Goal: Information Seeking & Learning: Check status

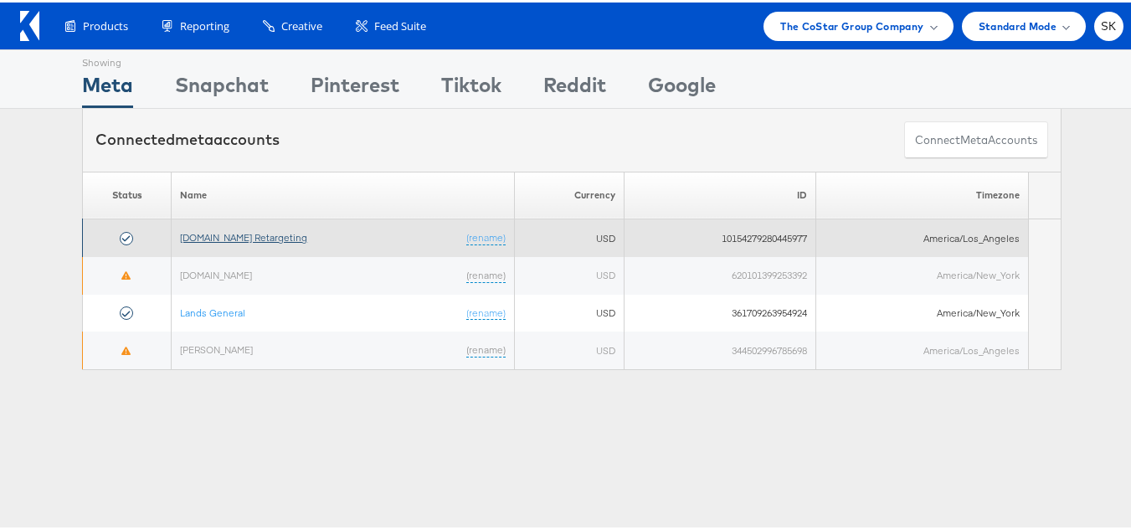
click at [261, 238] on link "Apartments.com Retargeting" at bounding box center [243, 234] width 127 height 13
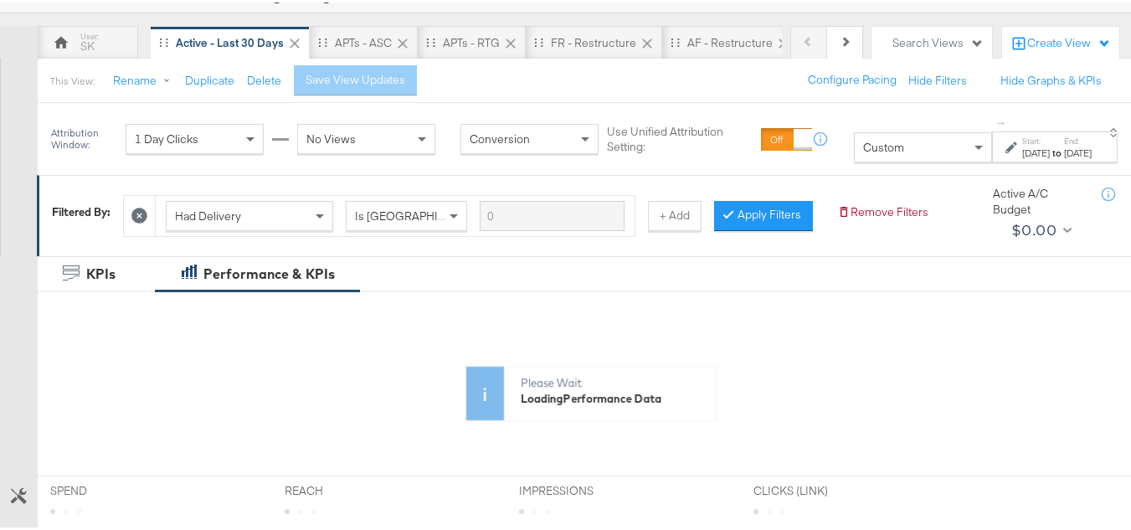
scroll to position [167, 0]
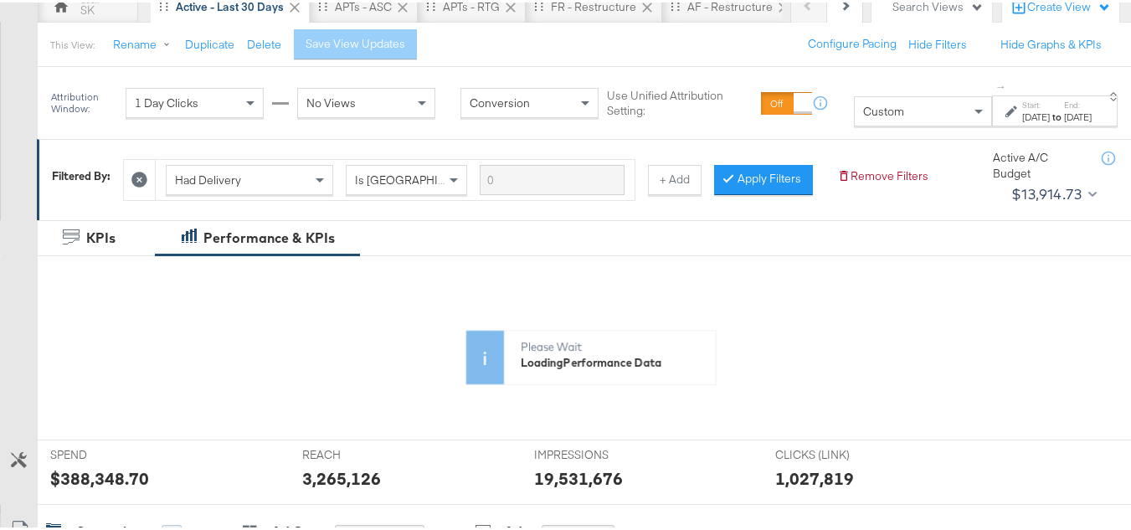
click at [880, 117] on div "Custom" at bounding box center [922, 109] width 136 height 28
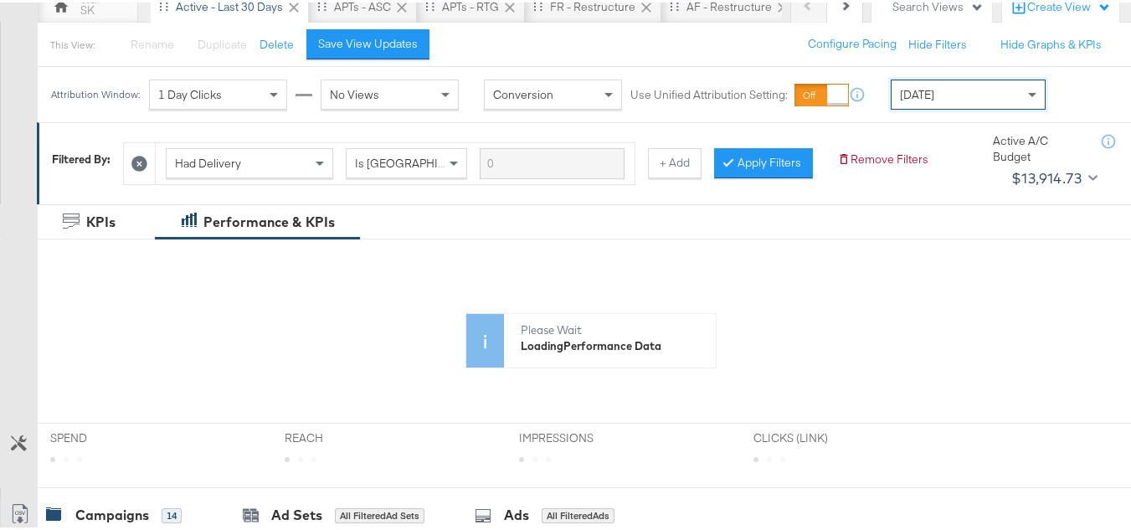
click at [990, 95] on div "Today" at bounding box center [967, 92] width 153 height 28
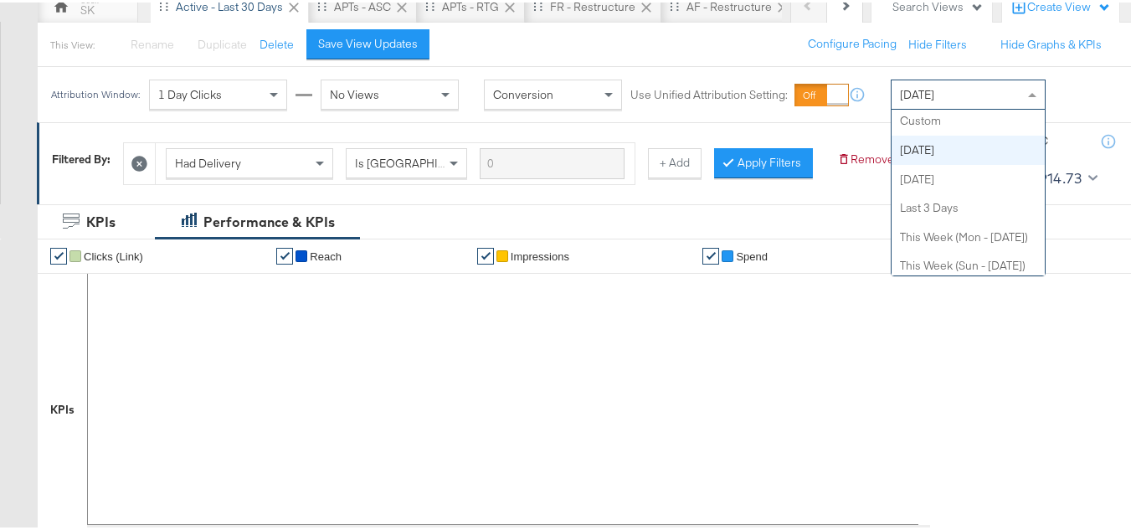
scroll to position [0, 0]
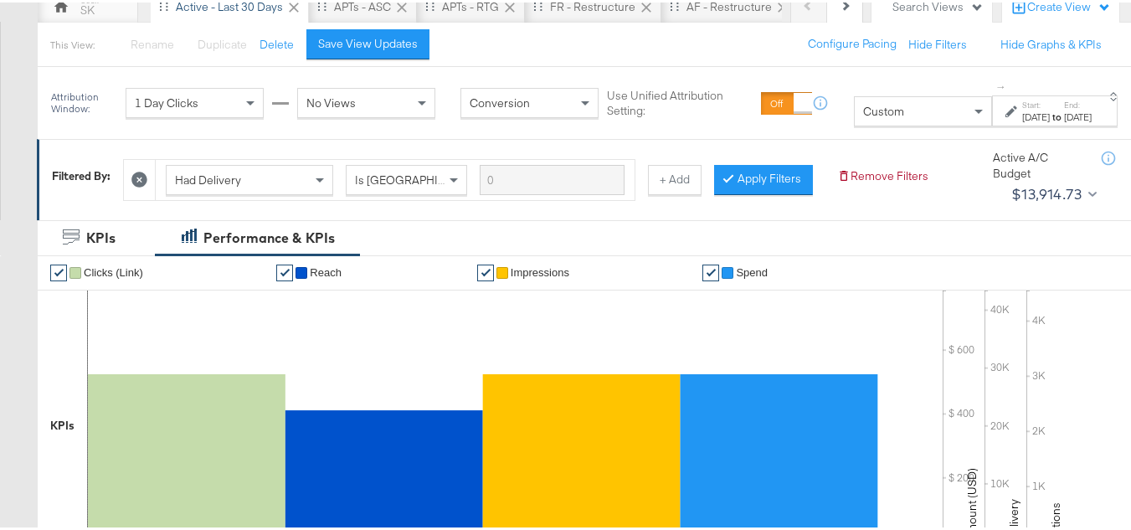
click at [1049, 119] on div "to" at bounding box center [1056, 114] width 14 height 13
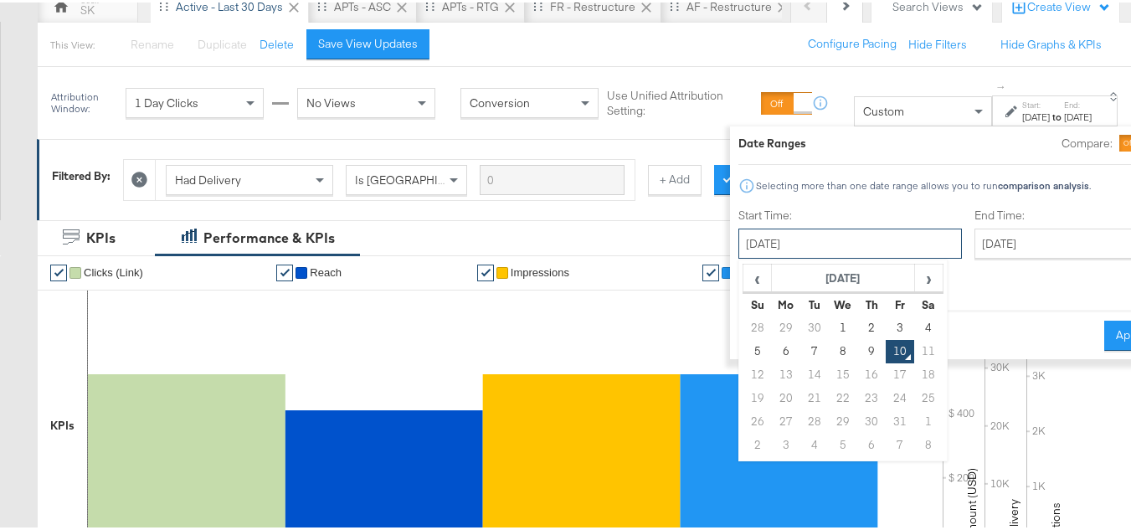
click at [821, 248] on input "October 10th 2025" at bounding box center [849, 241] width 223 height 30
click at [784, 271] on th "October 2025" at bounding box center [843, 276] width 143 height 28
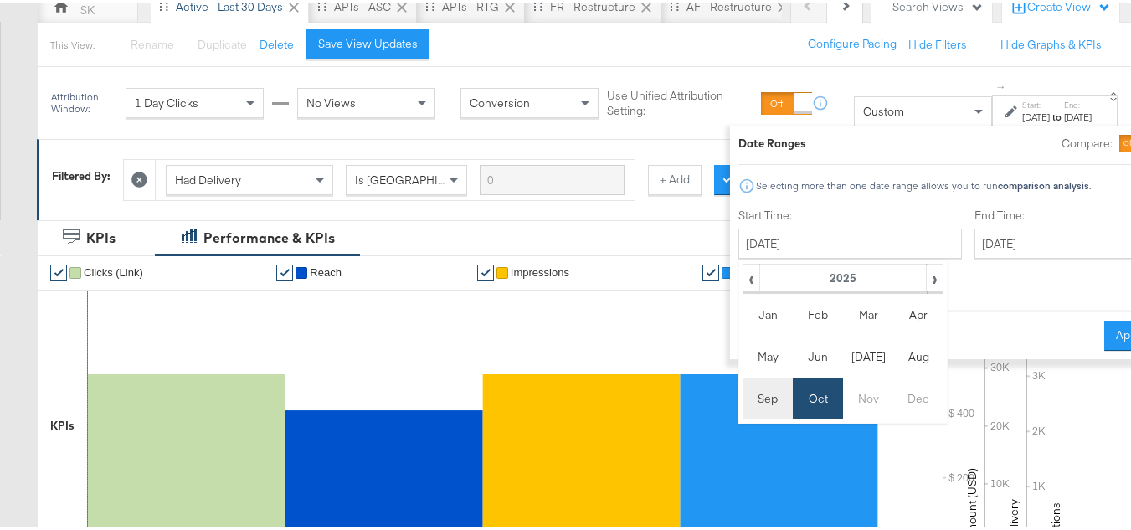
click at [742, 398] on td "Sep" at bounding box center [767, 396] width 50 height 42
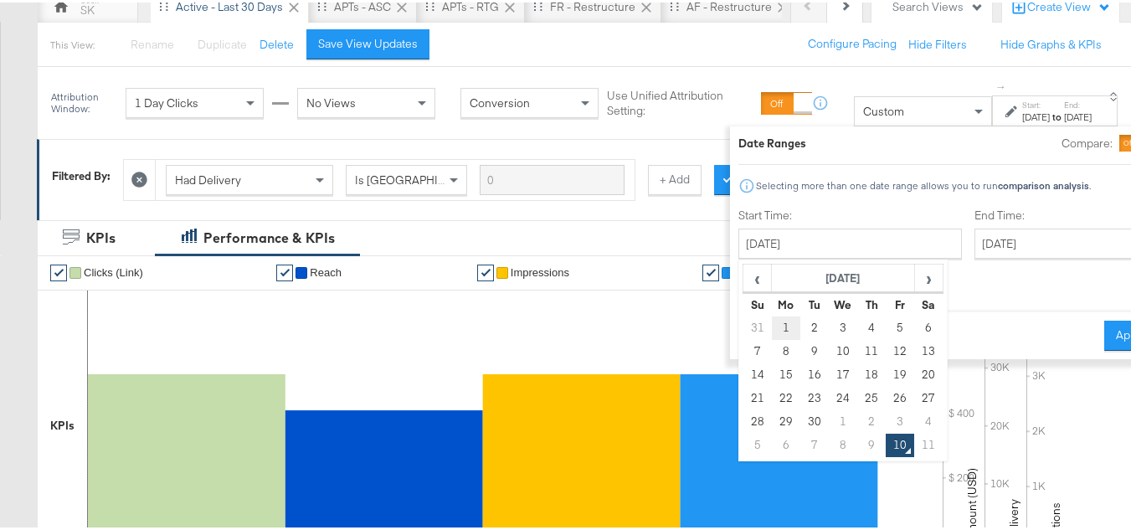
click at [772, 315] on td "1" at bounding box center [786, 325] width 28 height 23
type input "September 1st 2025"
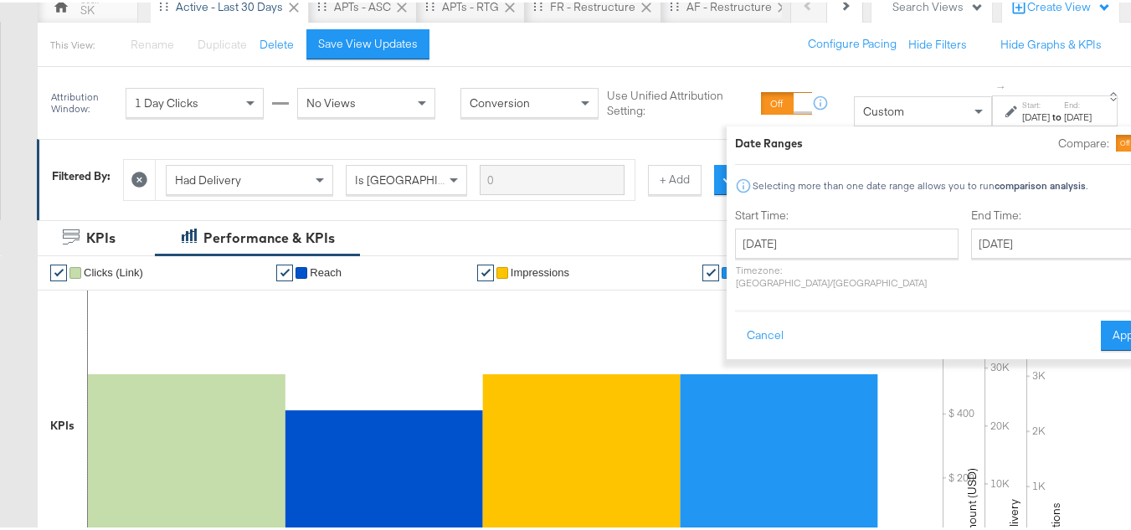
click at [971, 225] on div "End Time: October 10th 2025 ‹ October 2025 › Su Mo Tu We Th Fr Sa 28 29 30 1 2 …" at bounding box center [1062, 249] width 182 height 89
click at [971, 242] on input "October 10th 2025" at bounding box center [1059, 241] width 176 height 30
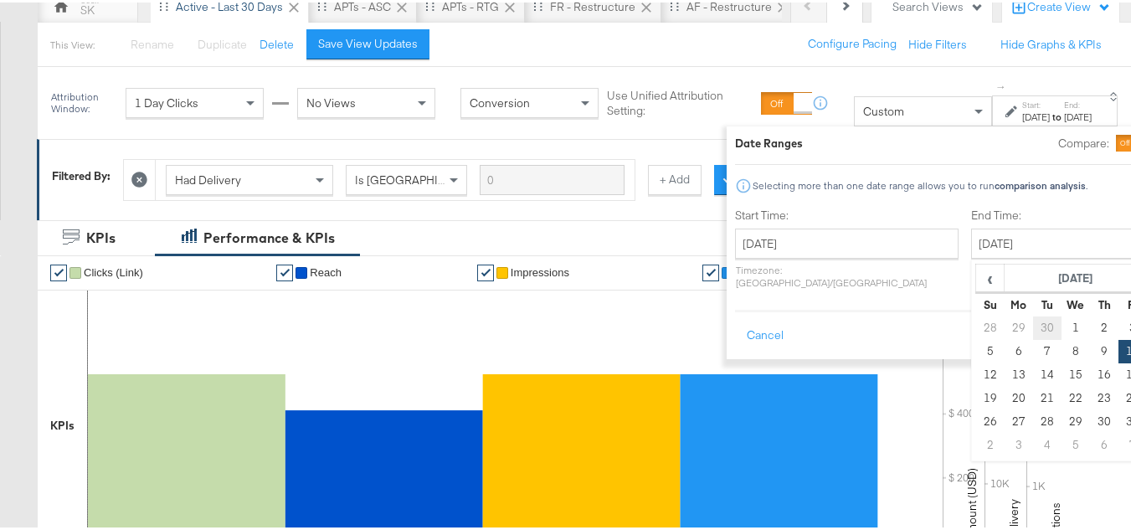
click at [1033, 325] on td "30" at bounding box center [1047, 325] width 28 height 23
type input "September 30th 2025"
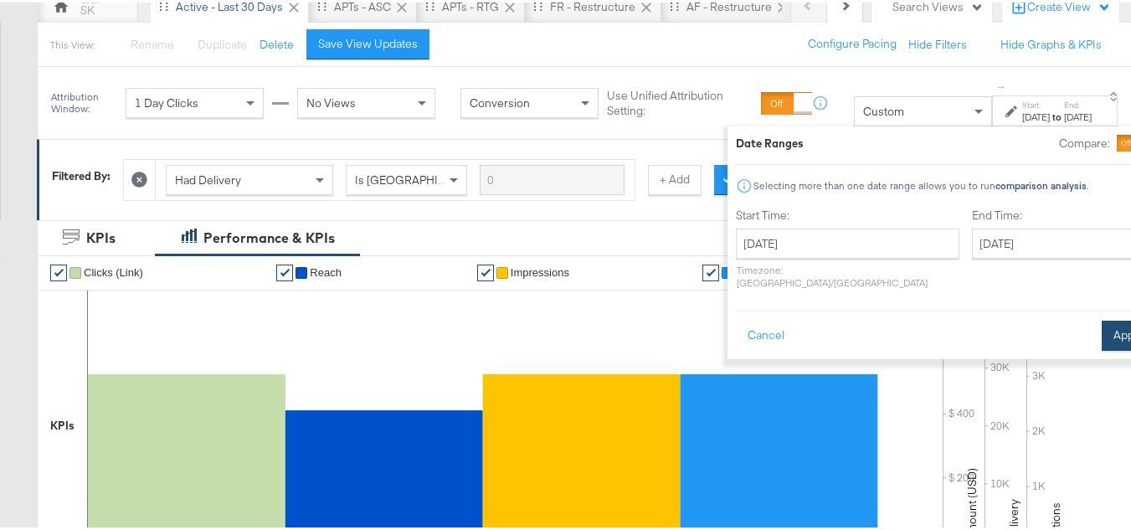
click at [1101, 322] on button "Apply" at bounding box center [1127, 333] width 53 height 30
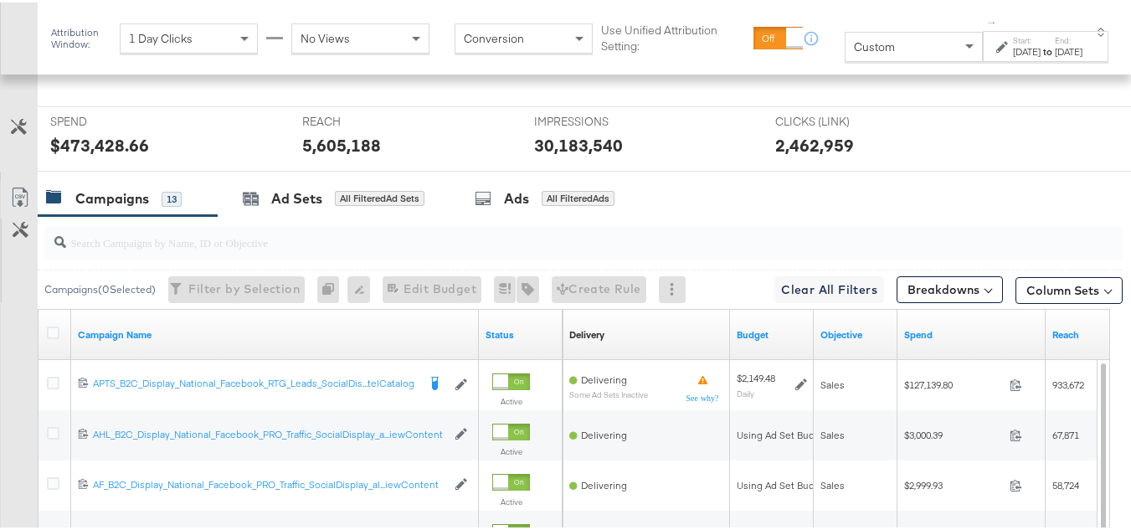
scroll to position [645, 0]
click at [242, 249] on input "search" at bounding box center [546, 233] width 961 height 33
paste input "120211987171790614"
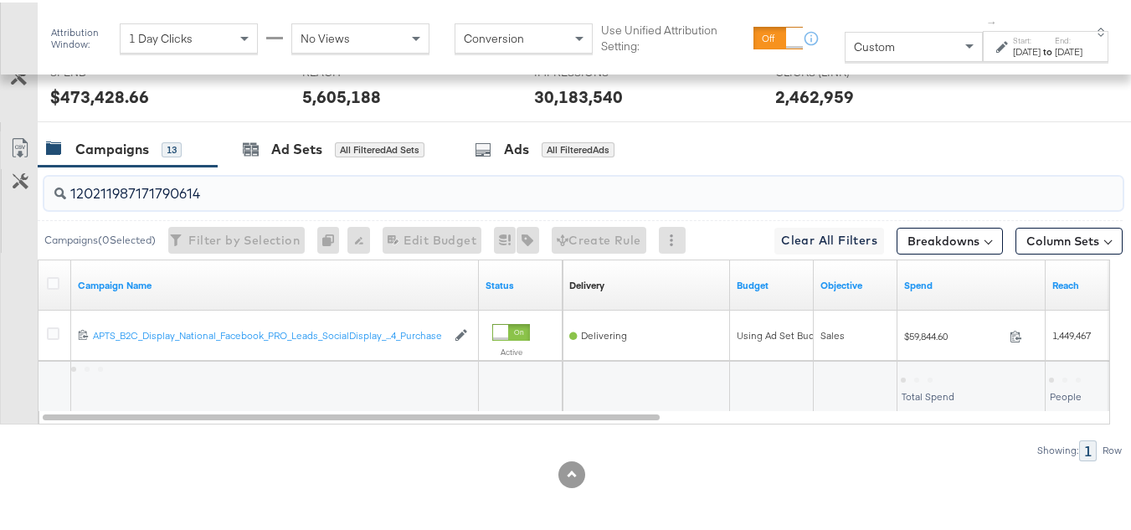
scroll to position [721, 0]
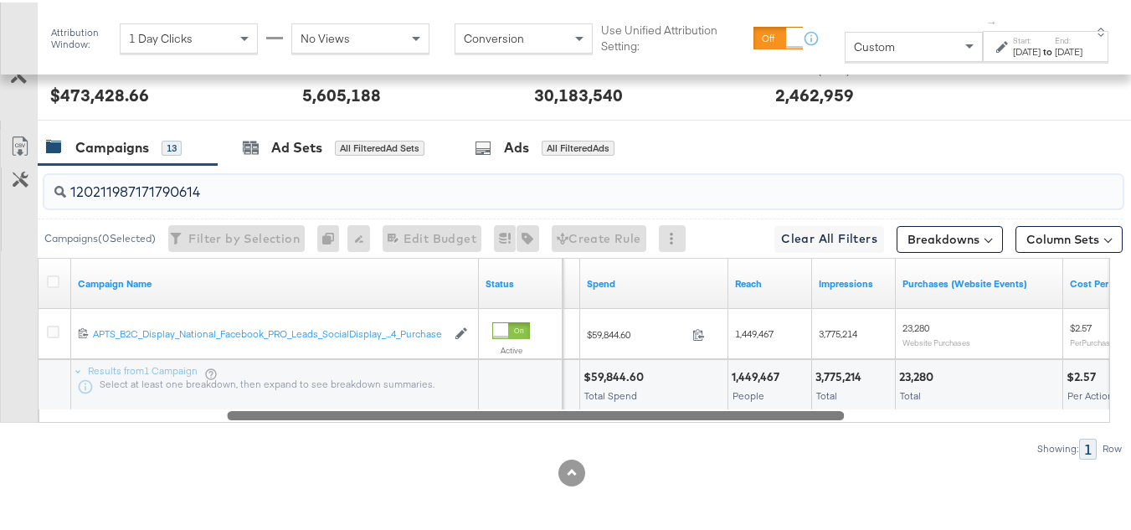
drag, startPoint x: 577, startPoint y: 411, endPoint x: 765, endPoint y: 408, distance: 187.5
click at [765, 408] on div at bounding box center [535, 412] width 617 height 14
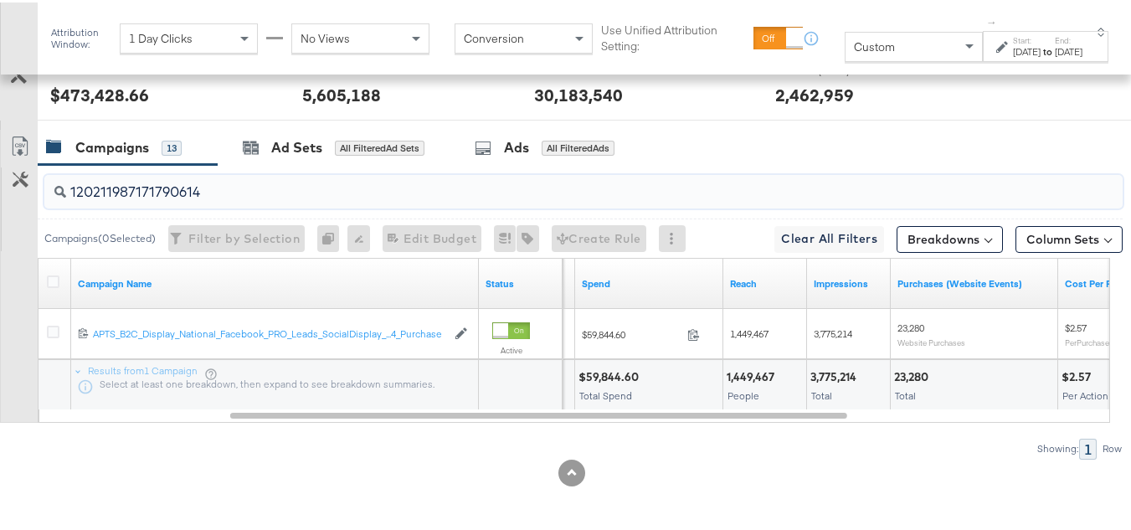
type input "120211987171790614"
click at [597, 367] on div "$59,844.60" at bounding box center [610, 375] width 65 height 16
copy div "$59,844.60"
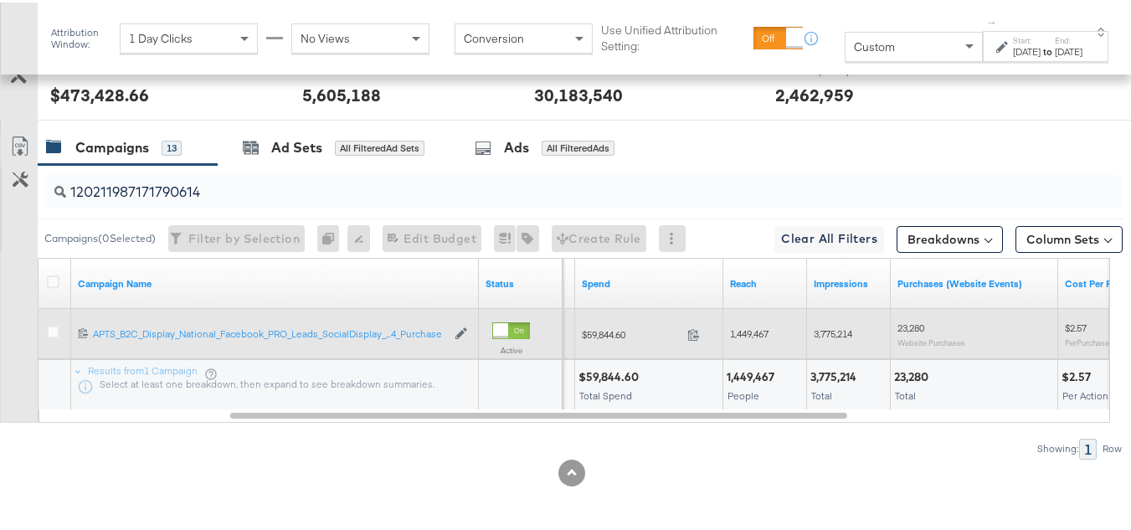
click at [746, 332] on span "1,449,467" at bounding box center [749, 331] width 38 height 13
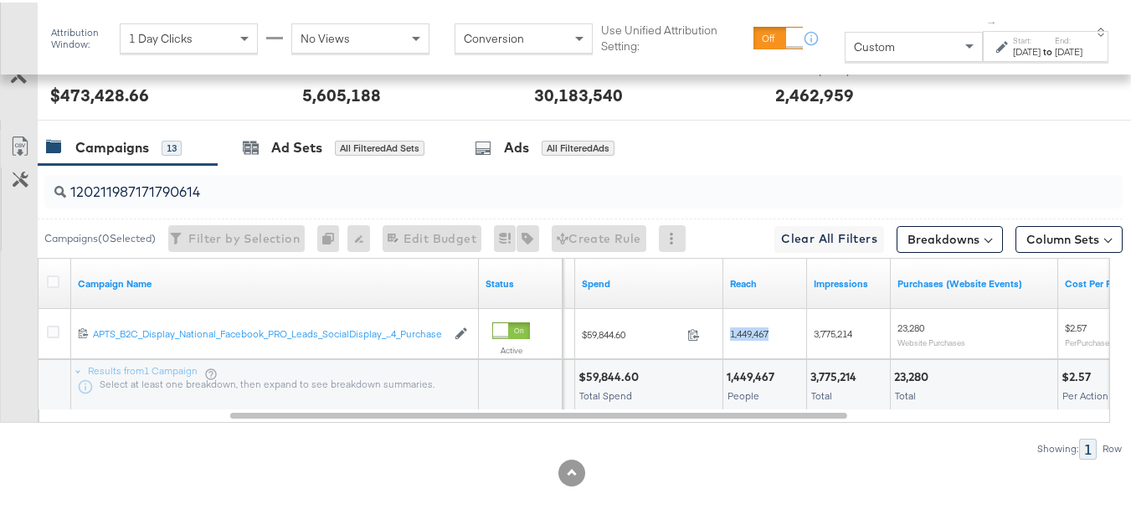
copy span "1,449,467"
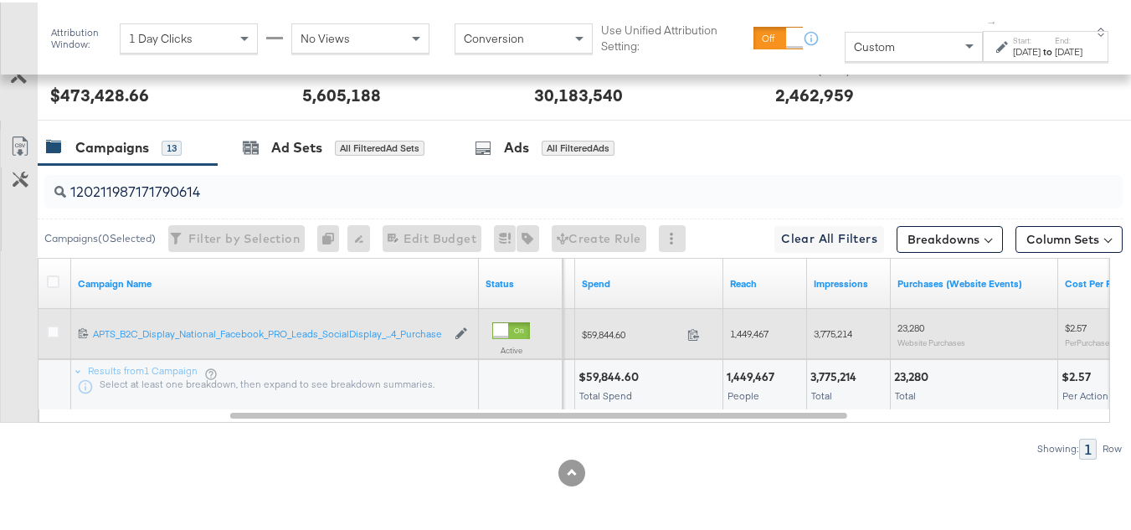
click at [840, 325] on span "3,775,214" at bounding box center [832, 331] width 38 height 13
copy span "3,775,214"
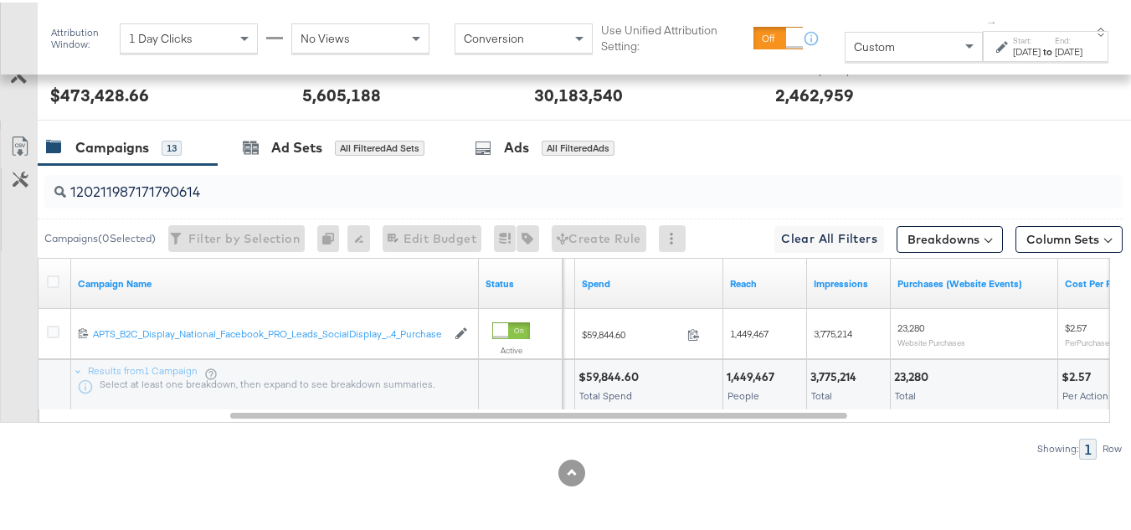
click at [824, 362] on div "3,775,214 Total" at bounding box center [848, 382] width 83 height 50
copy div "3,775,214"
click at [787, 388] on div "People" at bounding box center [764, 393] width 76 height 12
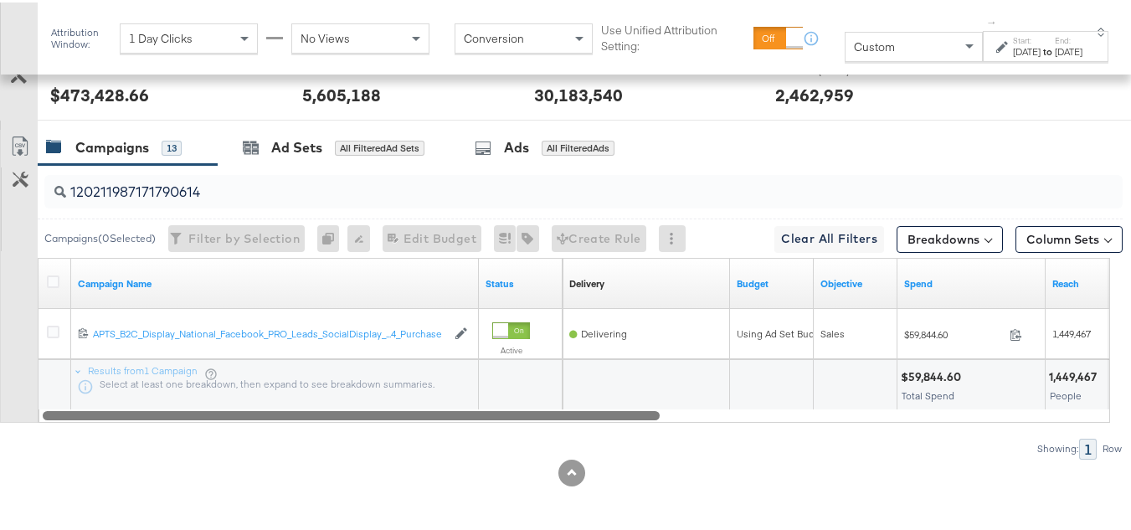
drag, startPoint x: 783, startPoint y: 413, endPoint x: 470, endPoint y: 445, distance: 314.6
click at [470, 445] on div "120211987171790614 Campaigns ( 0 Selected) Filter by Selection Filter 0 campaig…" at bounding box center [561, 309] width 1122 height 294
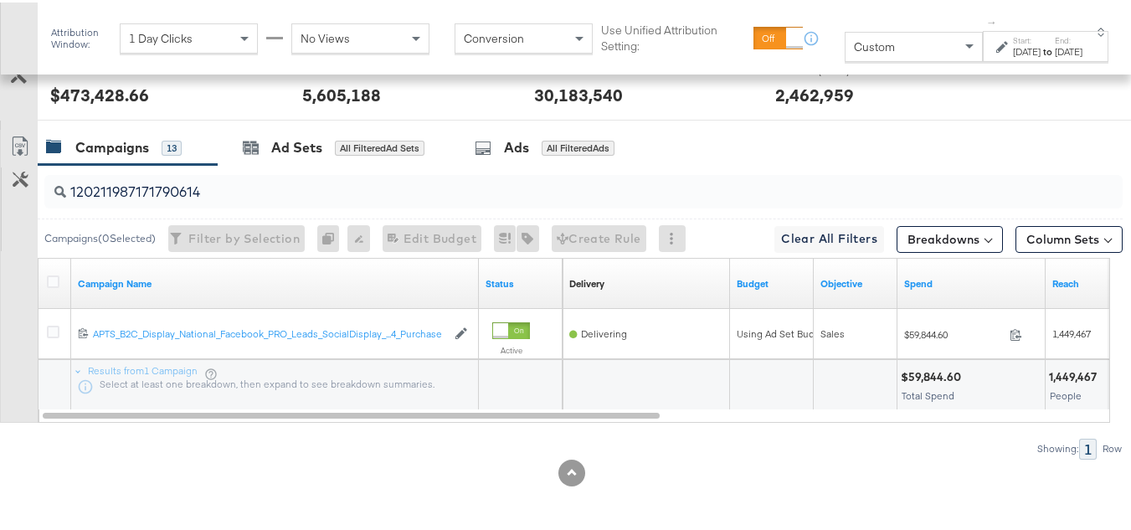
click at [228, 195] on input "120211987171790614" at bounding box center [546, 183] width 961 height 33
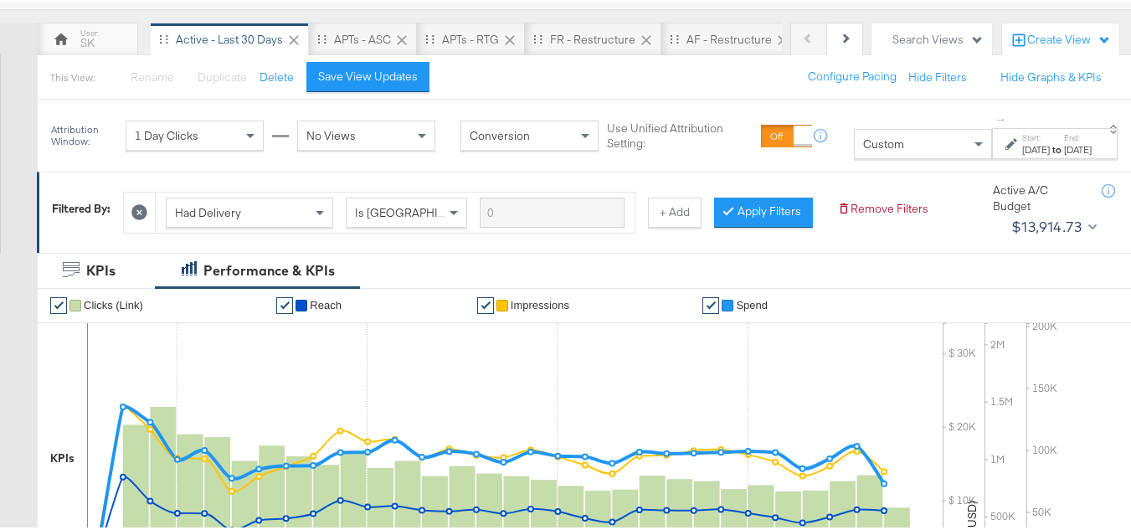
scroll to position [0, 0]
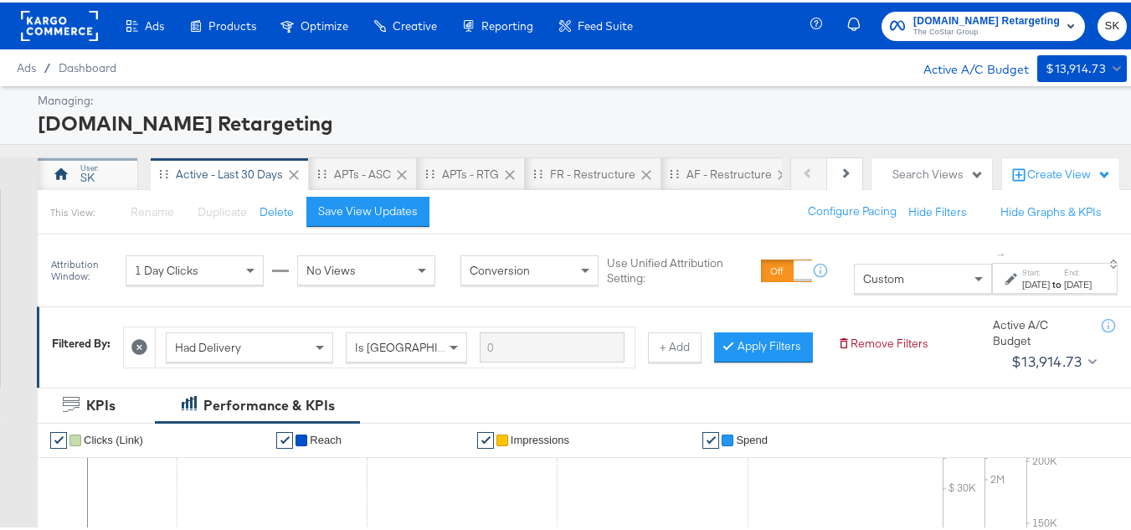
click at [113, 159] on div "SK" at bounding box center [88, 171] width 100 height 33
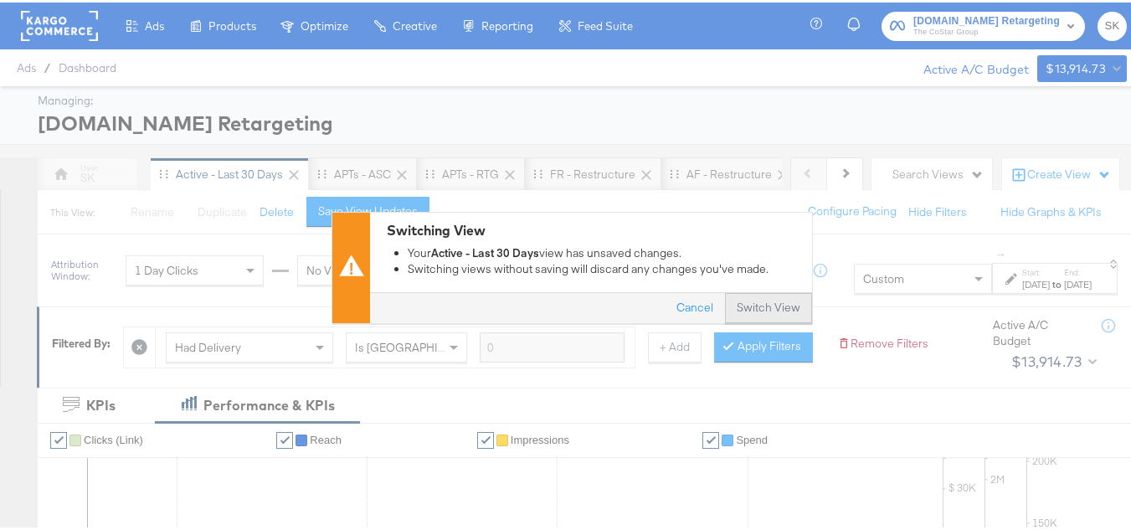
click at [763, 300] on button "Switch View" at bounding box center [768, 305] width 87 height 30
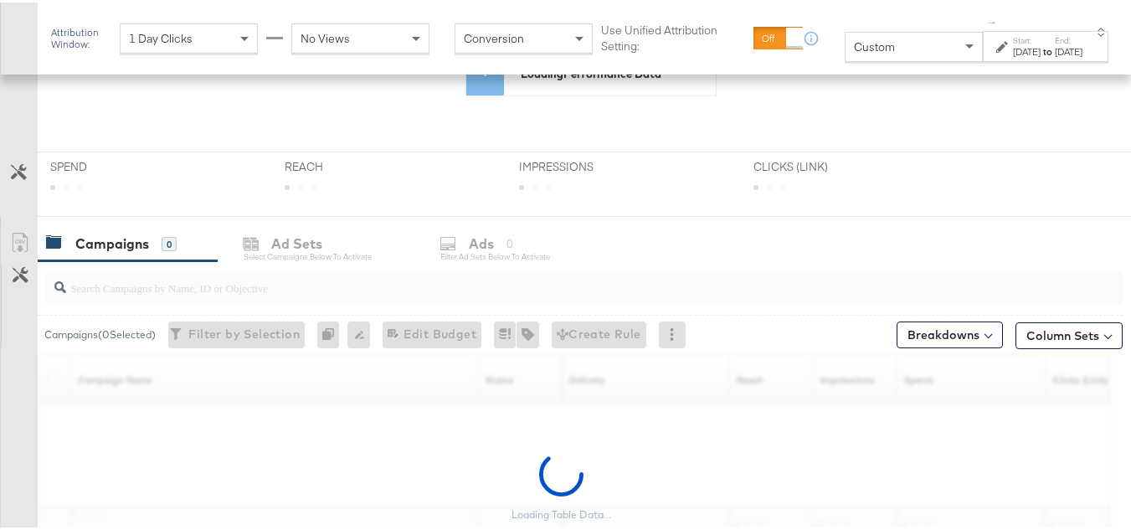
scroll to position [565, 0]
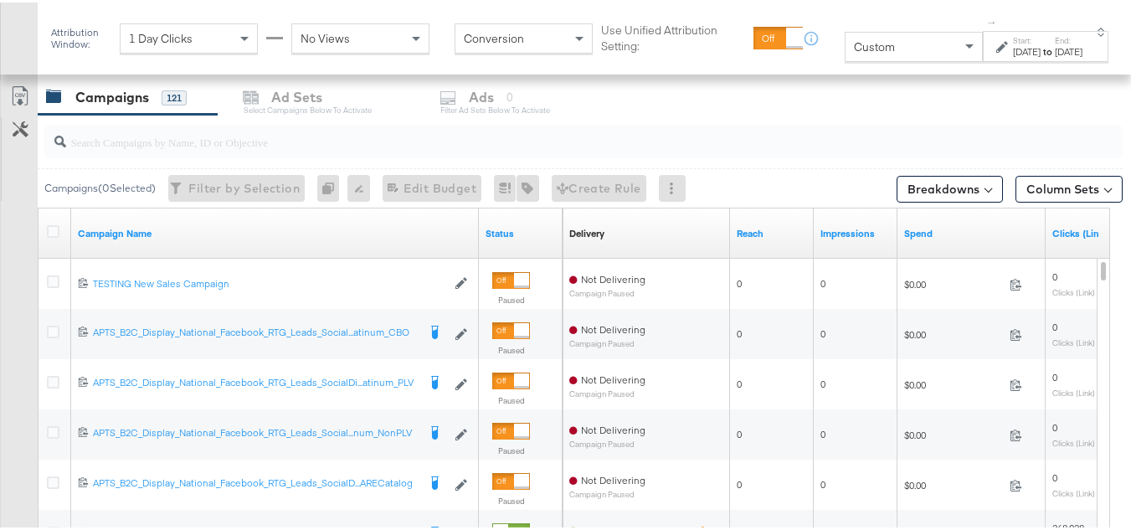
click at [205, 141] on input "search" at bounding box center [546, 132] width 961 height 33
paste input "120211987171790614"
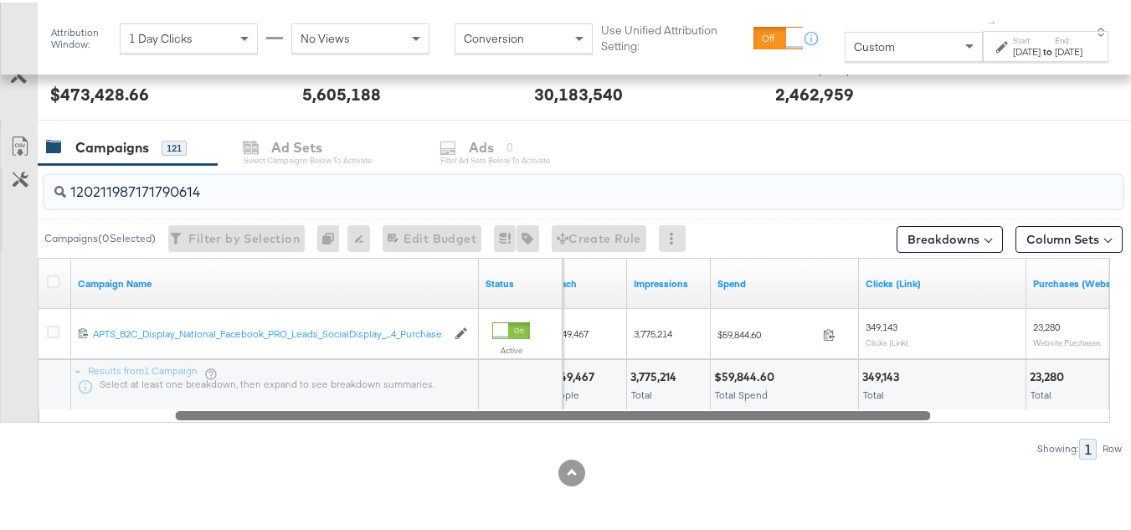
drag, startPoint x: 717, startPoint y: 413, endPoint x: 789, endPoint y: 423, distance: 72.7
click at [789, 423] on div "120211987171790614 Campaigns ( 0 Selected) Filter by Selection Filter 0 campaig…" at bounding box center [561, 309] width 1122 height 294
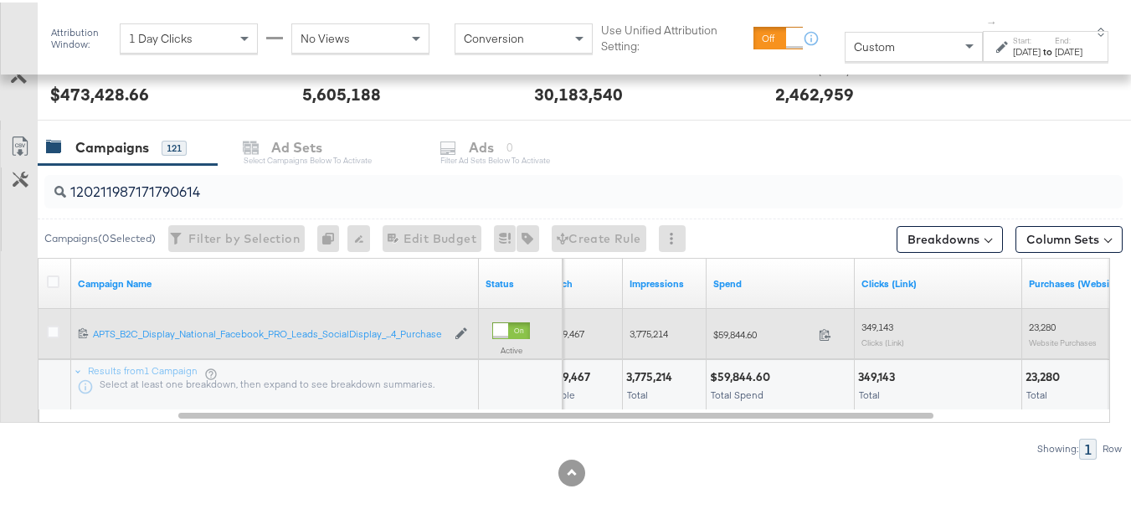
click at [864, 319] on span "349,143" at bounding box center [877, 324] width 32 height 13
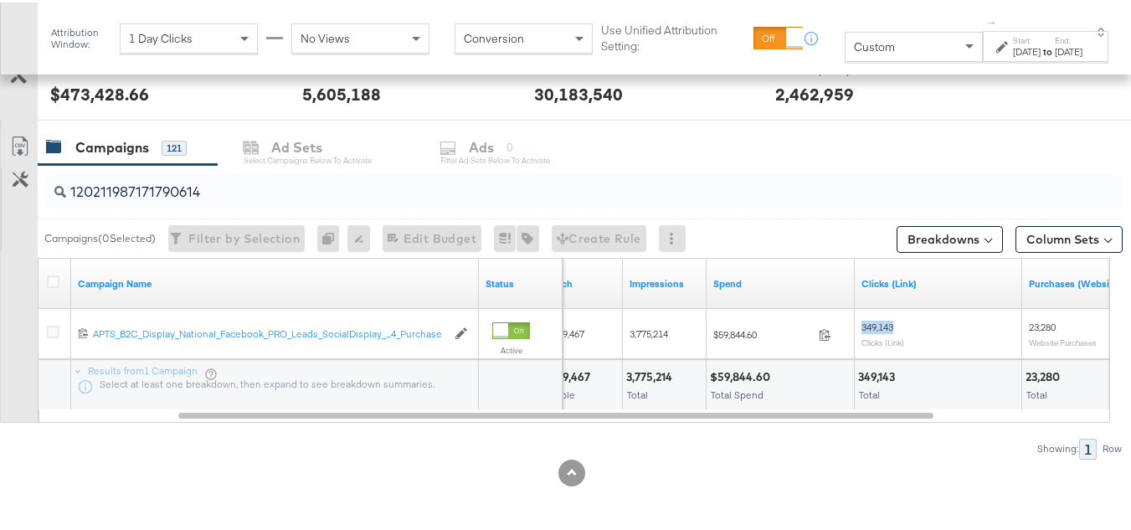
copy span "349,143"
click at [843, 401] on div "$59,844.60 Total Spend" at bounding box center [779, 382] width 147 height 50
click at [240, 177] on input "120211987171790614" at bounding box center [546, 183] width 961 height 33
paste input "342934660"
type input "120213429346600614"
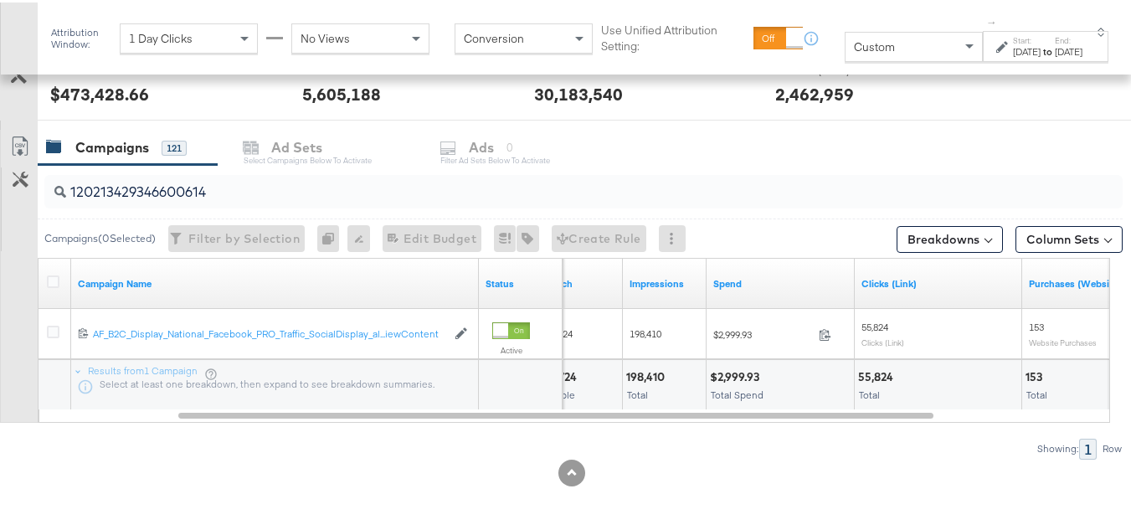
click at [746, 364] on div "$2,999.93 Total Spend" at bounding box center [779, 382] width 147 height 50
copy div "$2,999.93"
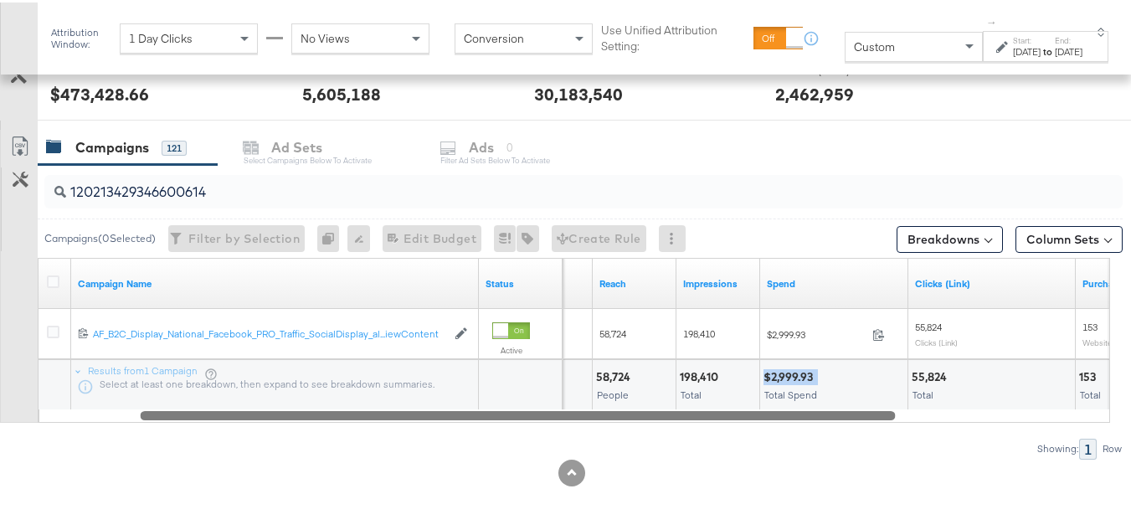
drag, startPoint x: 683, startPoint y: 412, endPoint x: 644, endPoint y: 414, distance: 39.4
click at [644, 414] on div at bounding box center [518, 412] width 755 height 14
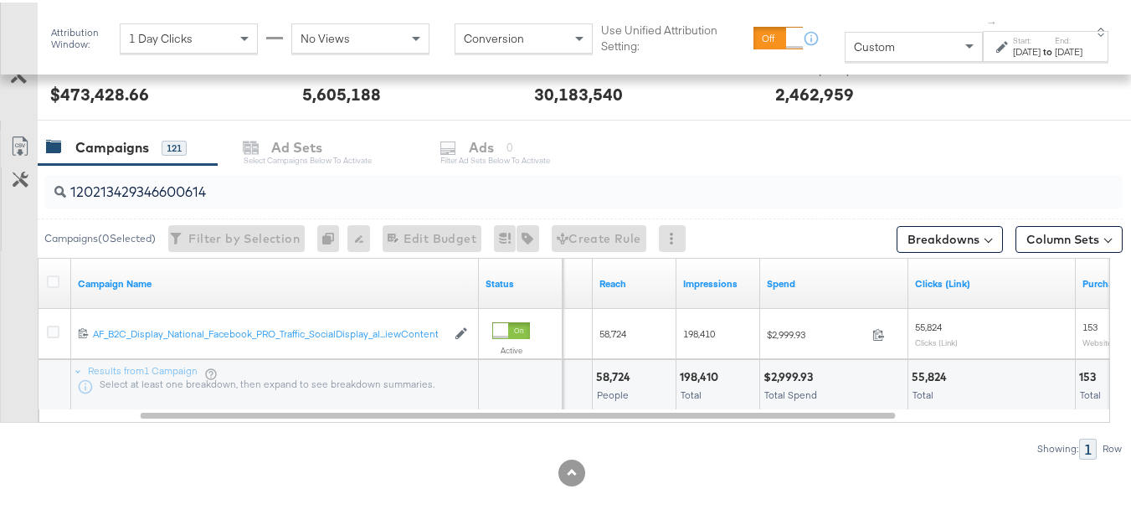
click at [702, 358] on div "198,410 Total" at bounding box center [717, 382] width 83 height 50
copy div "198,410"
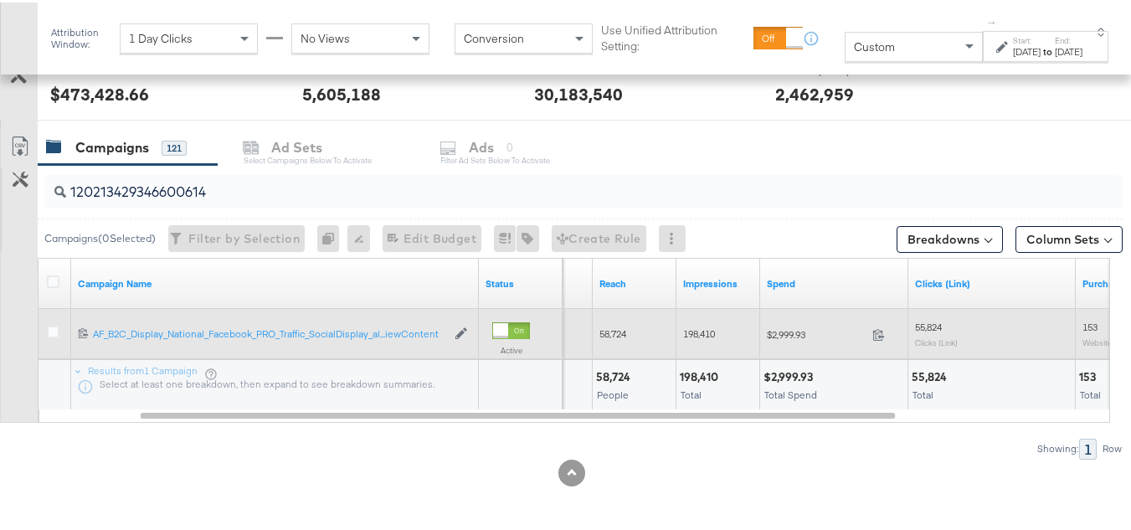
click at [929, 327] on span "55,824" at bounding box center [928, 324] width 27 height 13
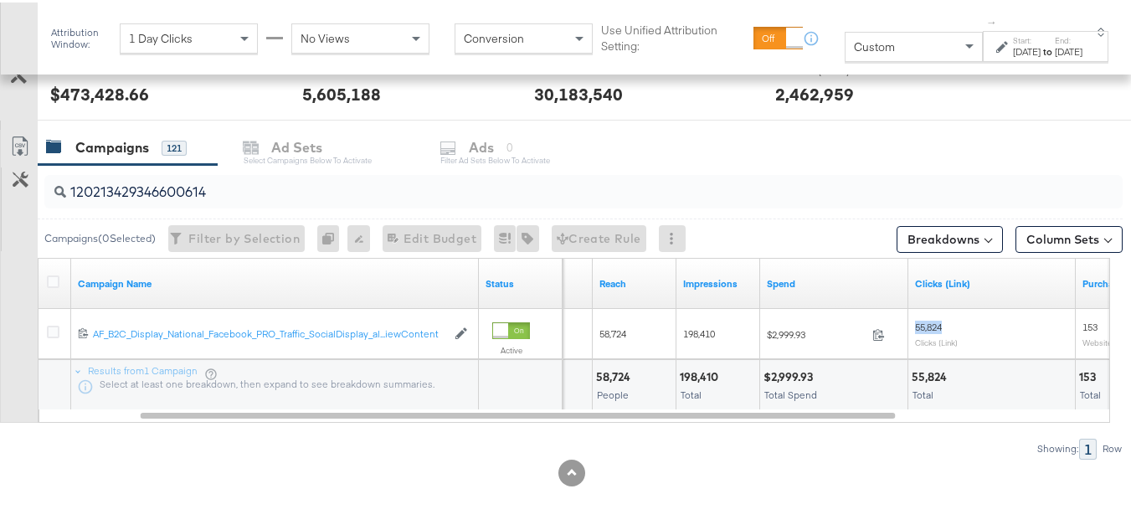
copy span "55,824"
click at [245, 182] on input "120213429346600614" at bounding box center [546, 183] width 961 height 33
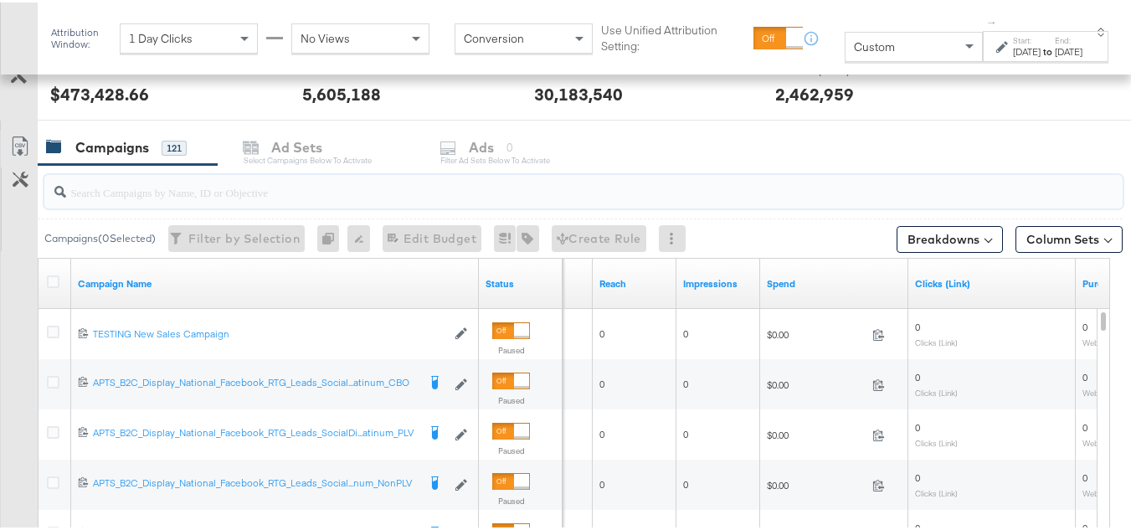
click at [244, 182] on input "search" at bounding box center [546, 183] width 961 height 33
paste input "120213369569040614"
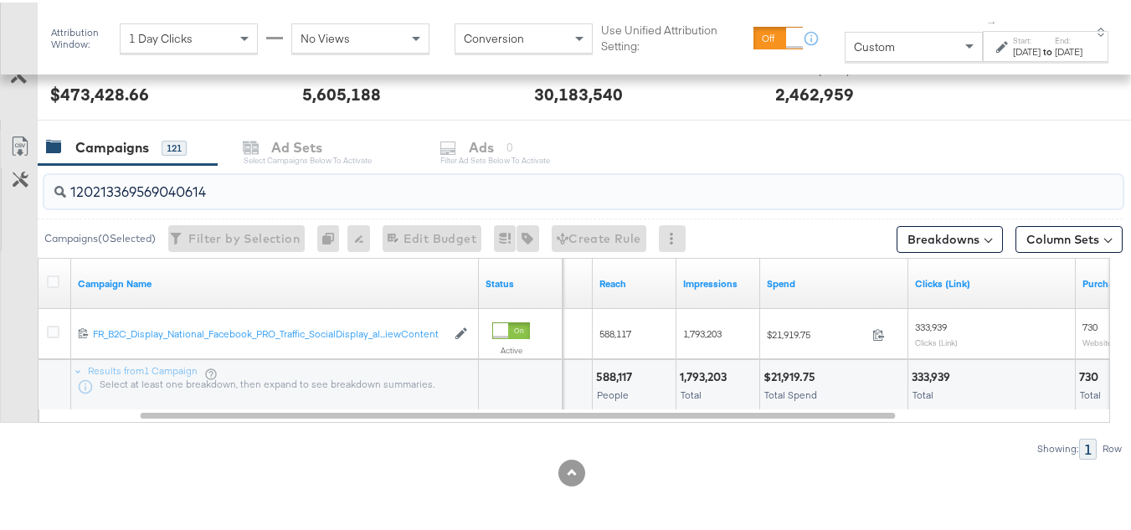
type input "120213369569040614"
click at [787, 370] on div "$21,919.75" at bounding box center [791, 375] width 57 height 16
copy div "$21,919.75"
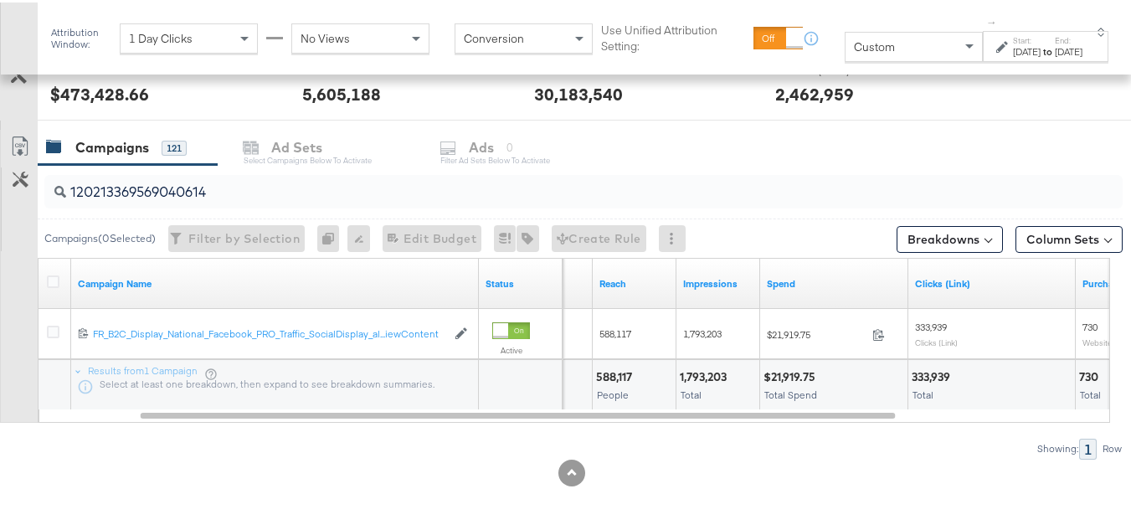
click at [685, 376] on div "1,793,203" at bounding box center [706, 375] width 52 height 16
copy div "1,793,203"
click at [943, 368] on div "333,939" at bounding box center [933, 375] width 44 height 16
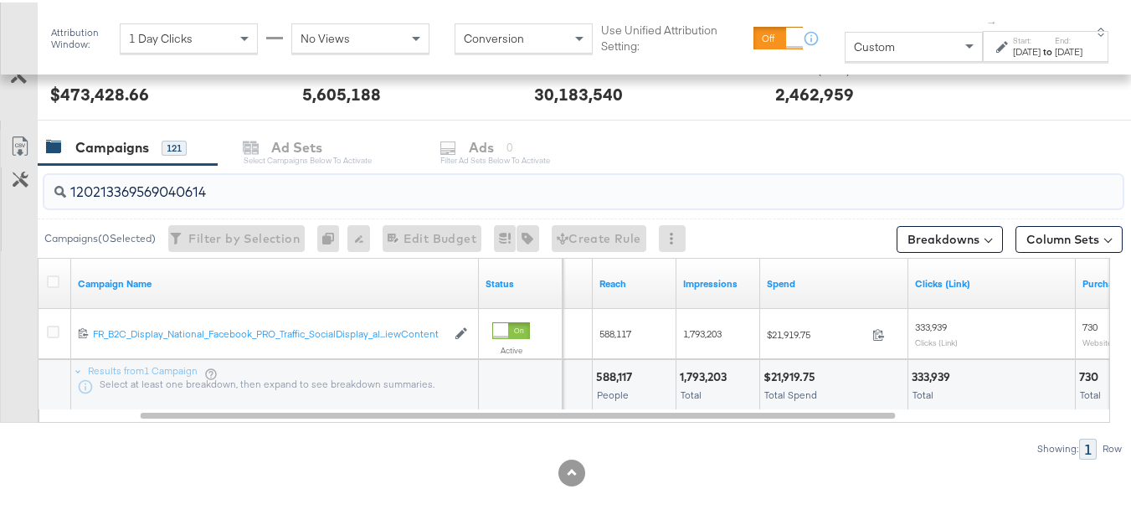
click at [321, 182] on input "120213369569040614" at bounding box center [546, 183] width 961 height 33
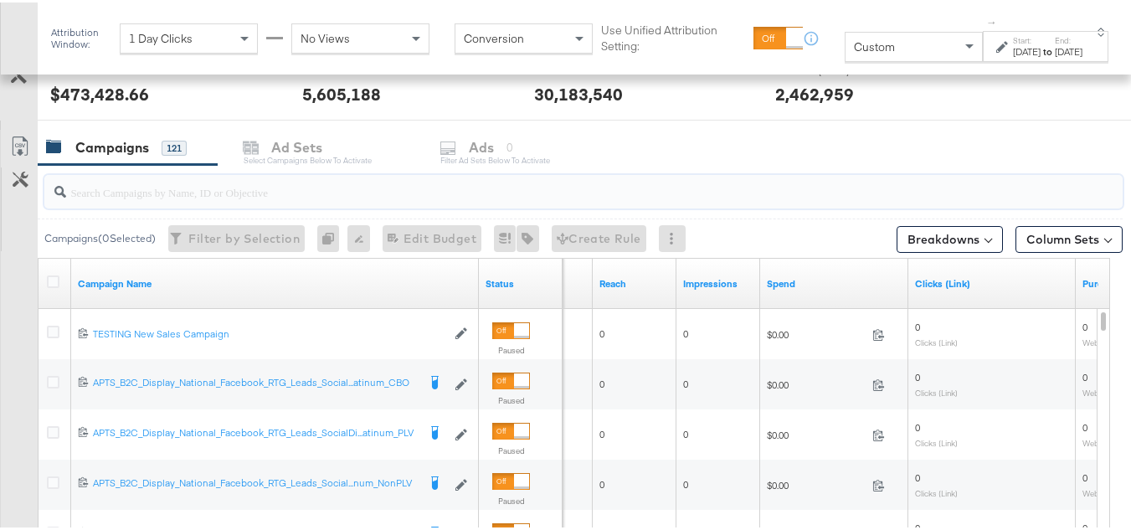
click at [308, 189] on input "search" at bounding box center [546, 183] width 961 height 33
paste input "120213429929030614"
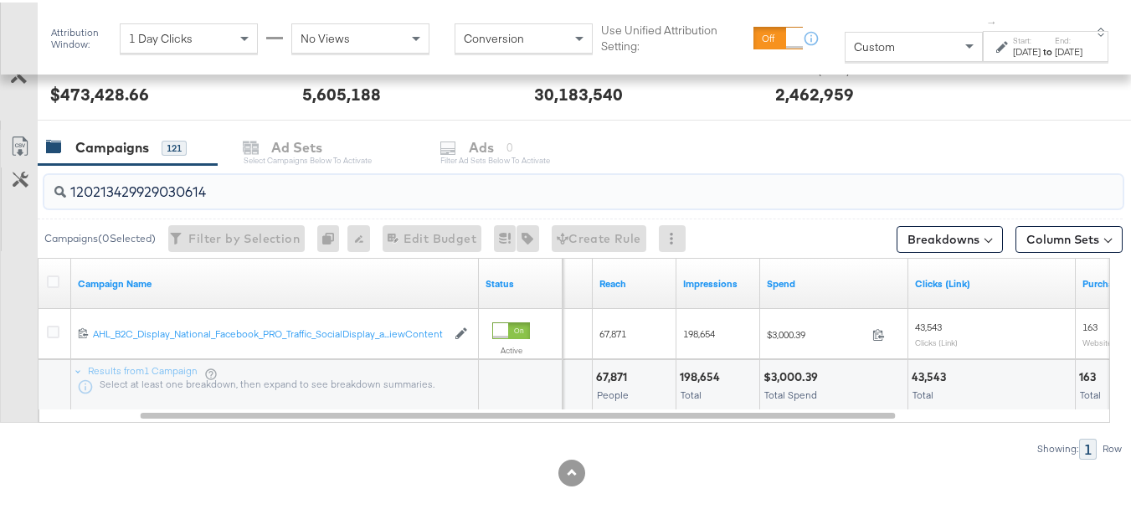
type input "120213429929030614"
click at [792, 369] on div "$3,000.39" at bounding box center [792, 375] width 59 height 16
click at [691, 372] on div "198,654" at bounding box center [702, 375] width 45 height 16
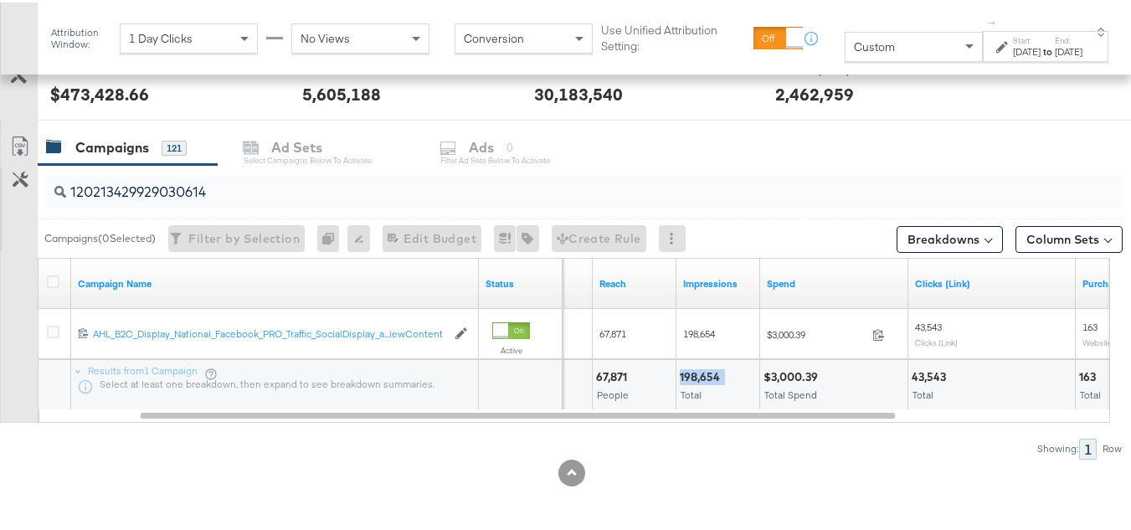
click at [691, 372] on div "198,654" at bounding box center [702, 375] width 45 height 16
click at [932, 373] on div "43,543" at bounding box center [930, 375] width 39 height 16
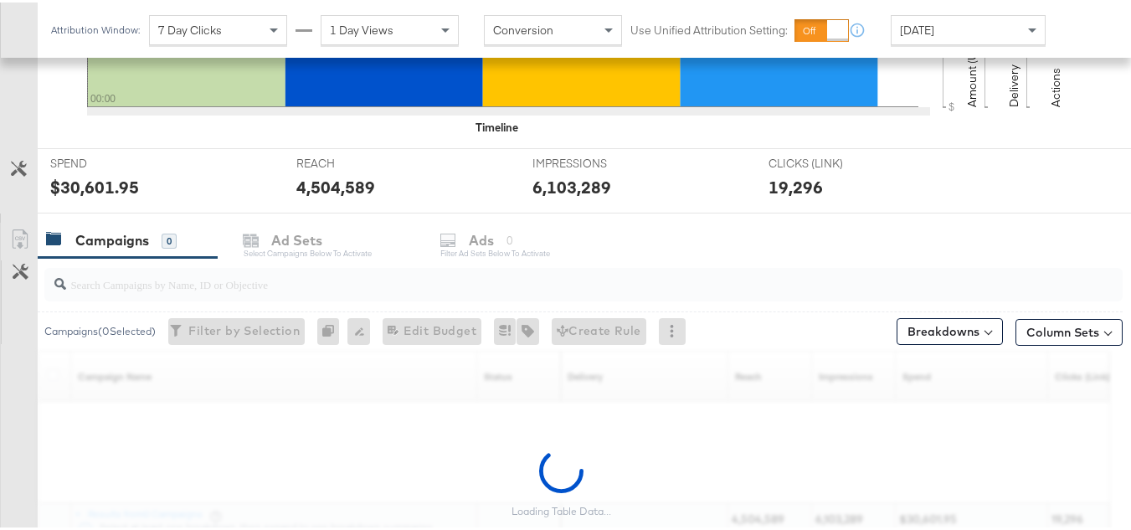
scroll to position [690, 0]
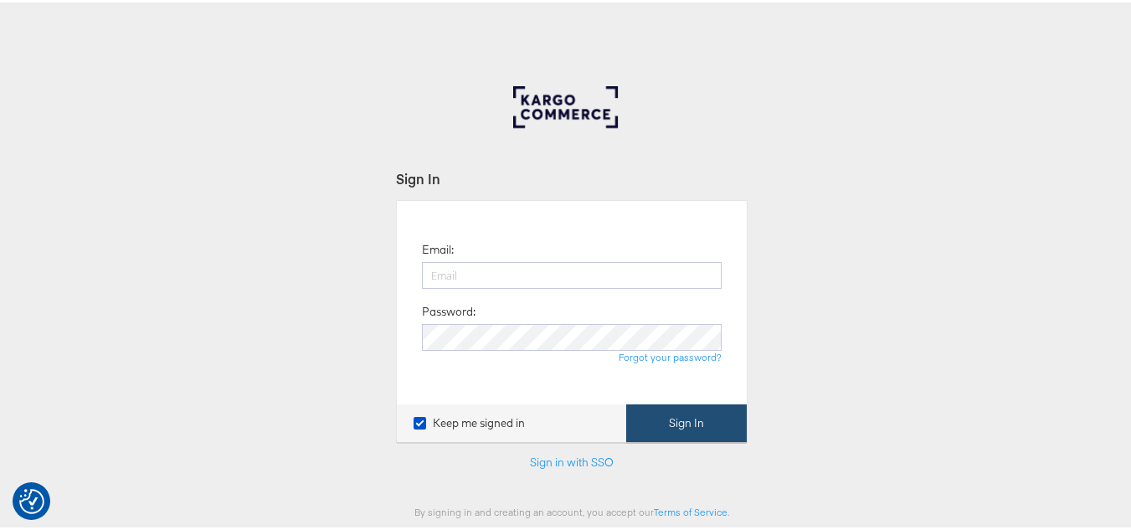
type input "[PERSON_NAME][EMAIL_ADDRESS][DOMAIN_NAME]"
click at [683, 416] on button "Sign In" at bounding box center [686, 421] width 121 height 38
